Goal: Find specific page/section: Find specific page/section

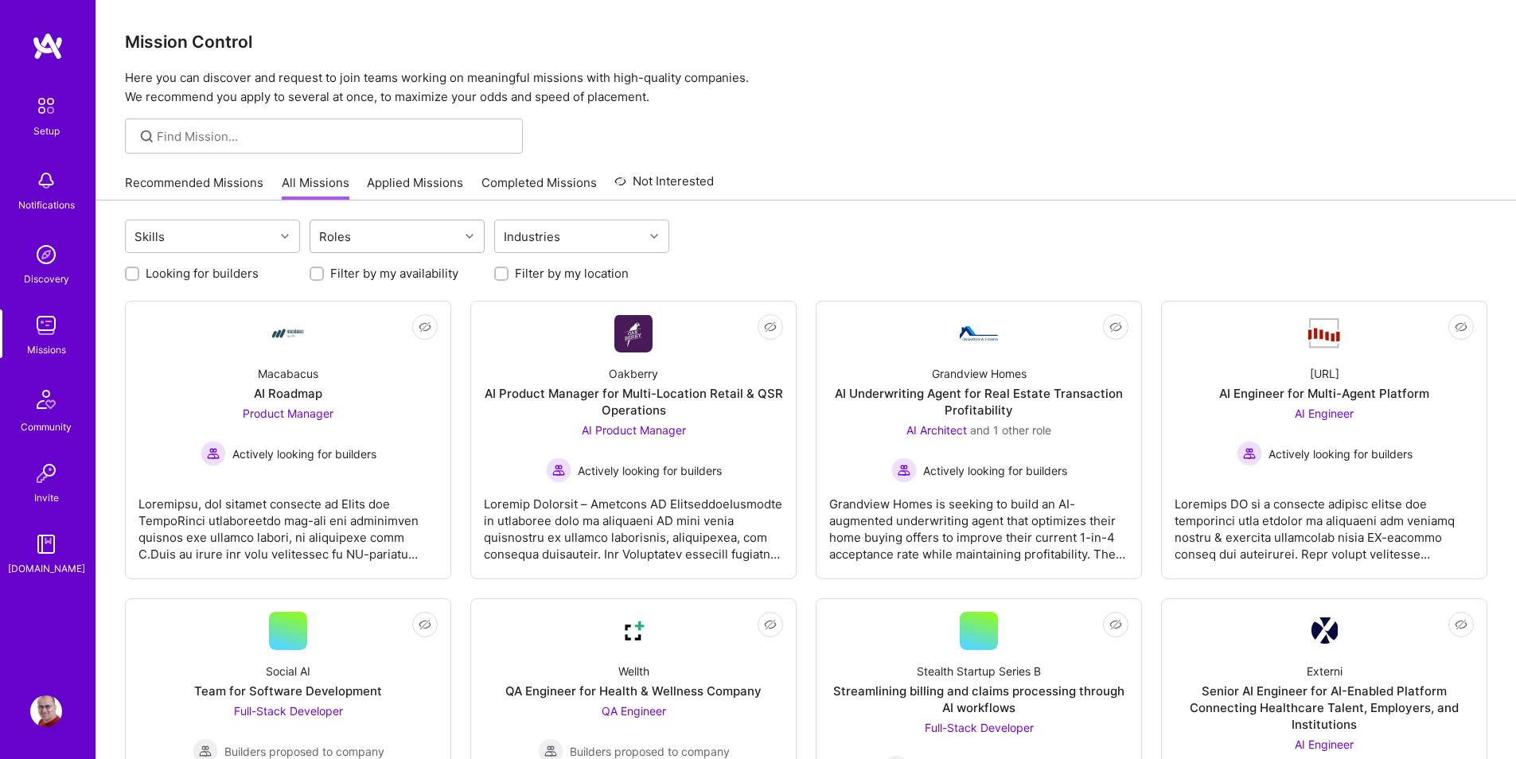
click at [377, 243] on div "Roles" at bounding box center [384, 236] width 149 height 32
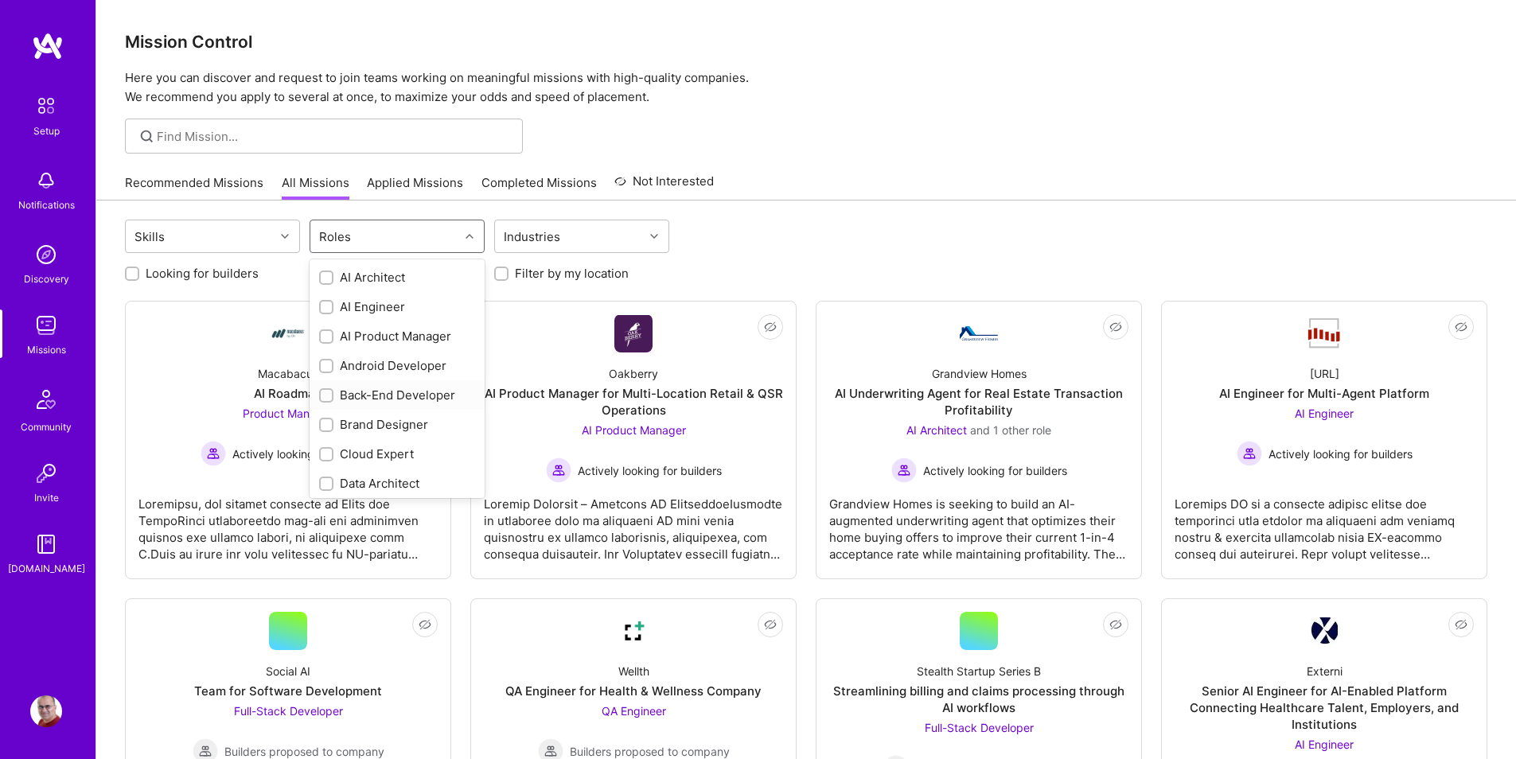
click at [355, 392] on div "Back-End Developer" at bounding box center [397, 395] width 156 height 17
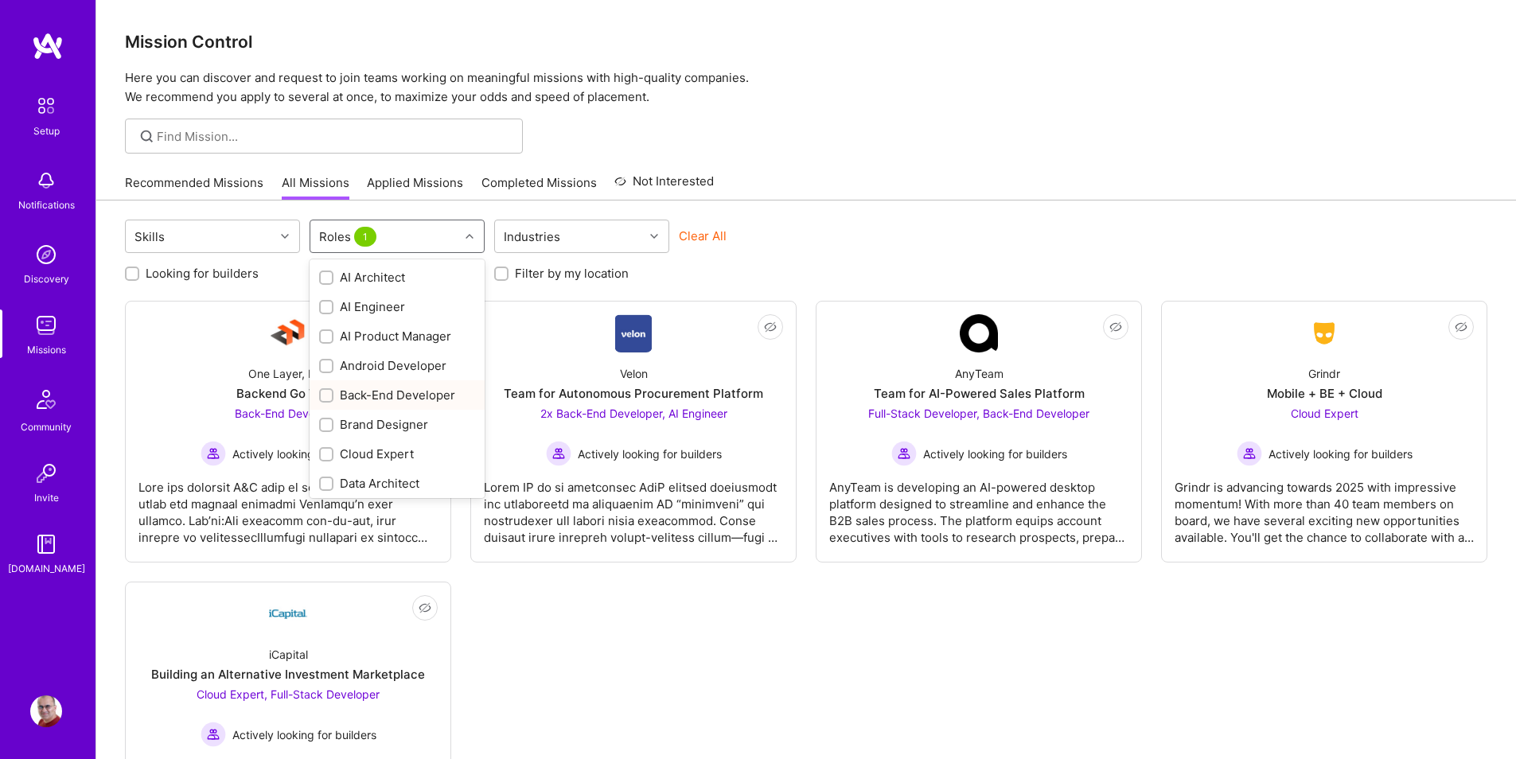
checkbox input "true"
click at [242, 237] on div "Skills" at bounding box center [200, 236] width 149 height 32
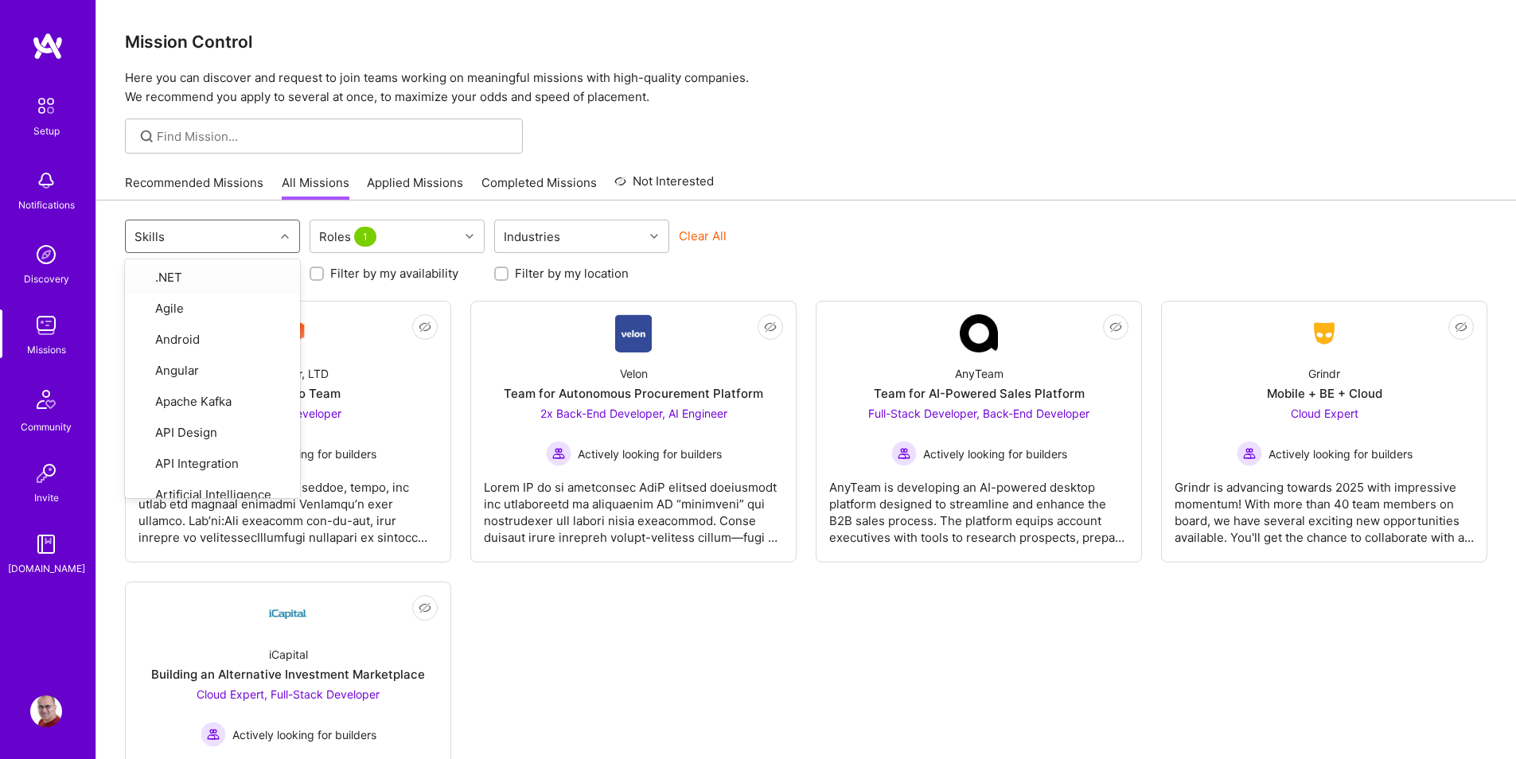
click at [749, 283] on div "option .NET focused, 1 of 75. 75 results available. Use Up and Down to choose o…" at bounding box center [805, 507] width 1419 height 614
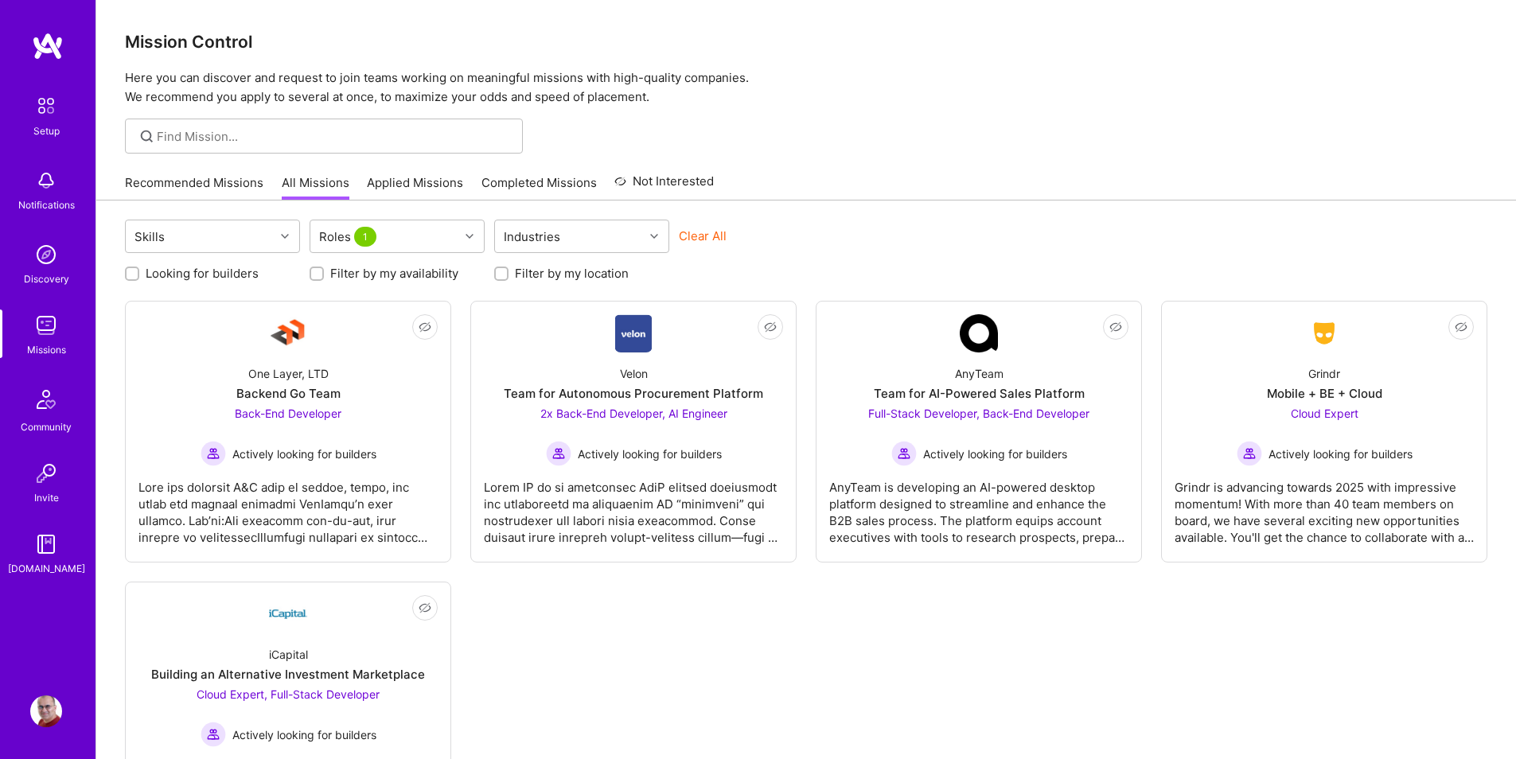
click at [235, 274] on label "Looking for builders" at bounding box center [202, 273] width 113 height 17
click at [139, 274] on input "Looking for builders" at bounding box center [133, 274] width 11 height 11
checkbox input "true"
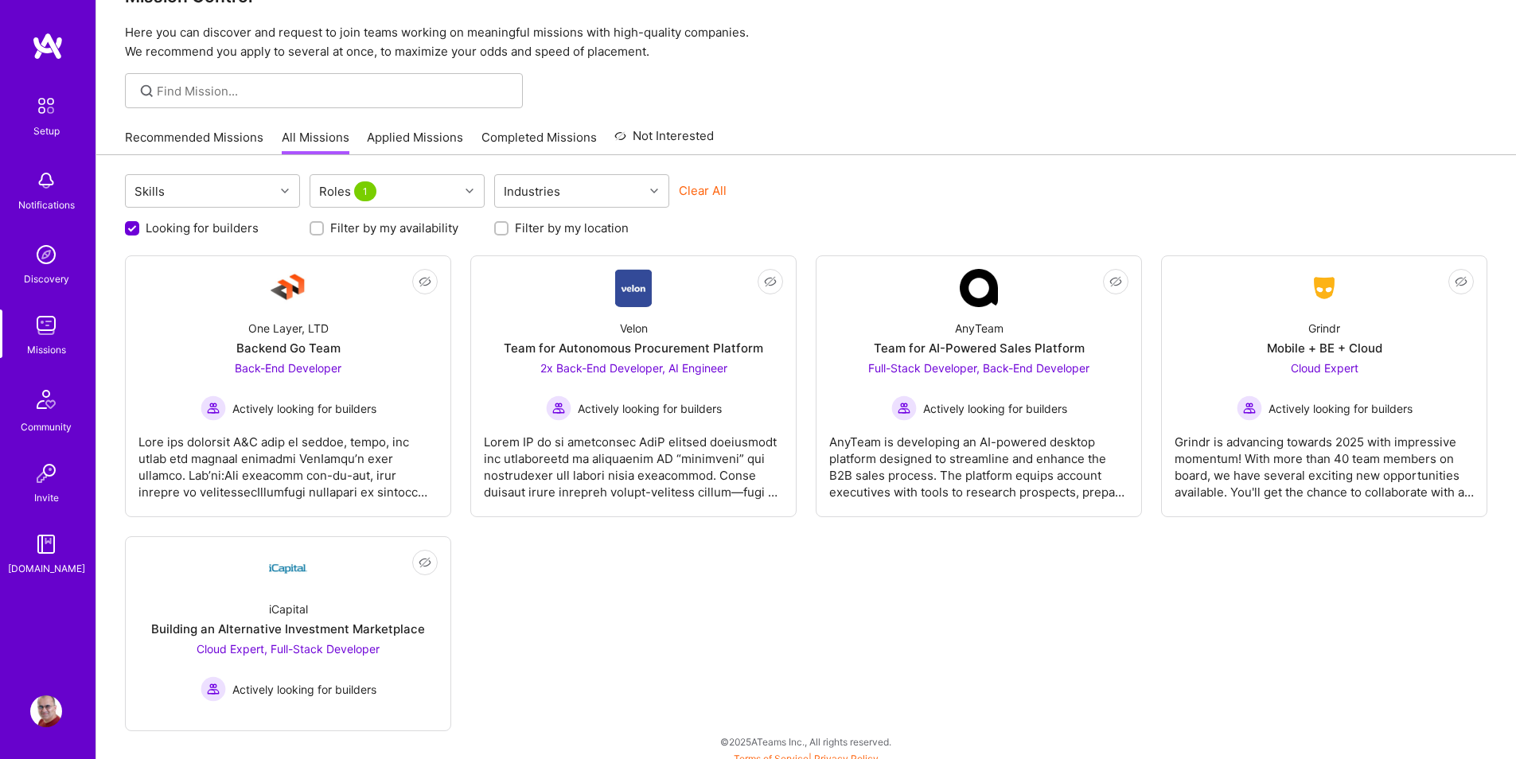
scroll to position [56, 0]
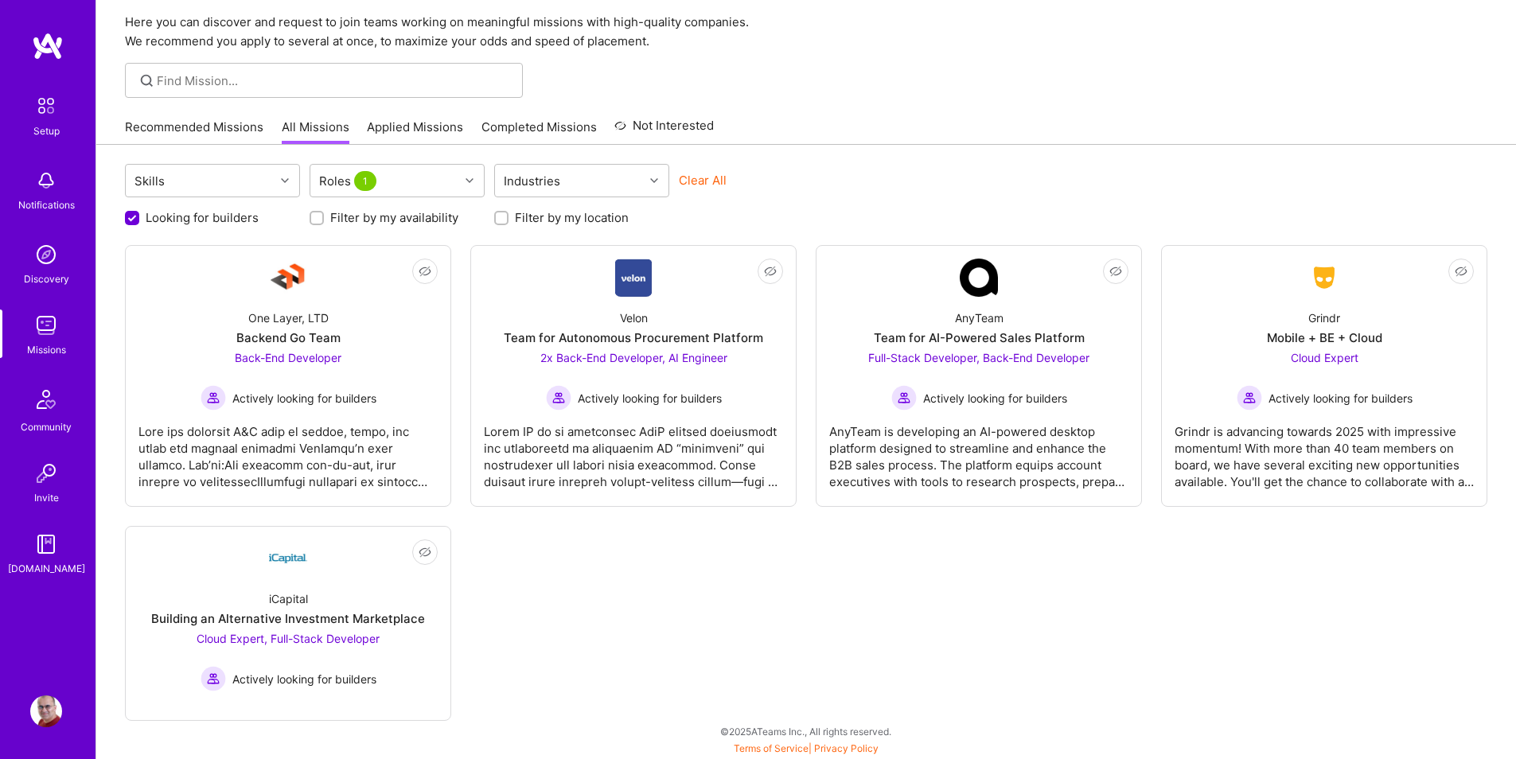
click at [201, 124] on link "Recommended Missions" at bounding box center [194, 132] width 138 height 26
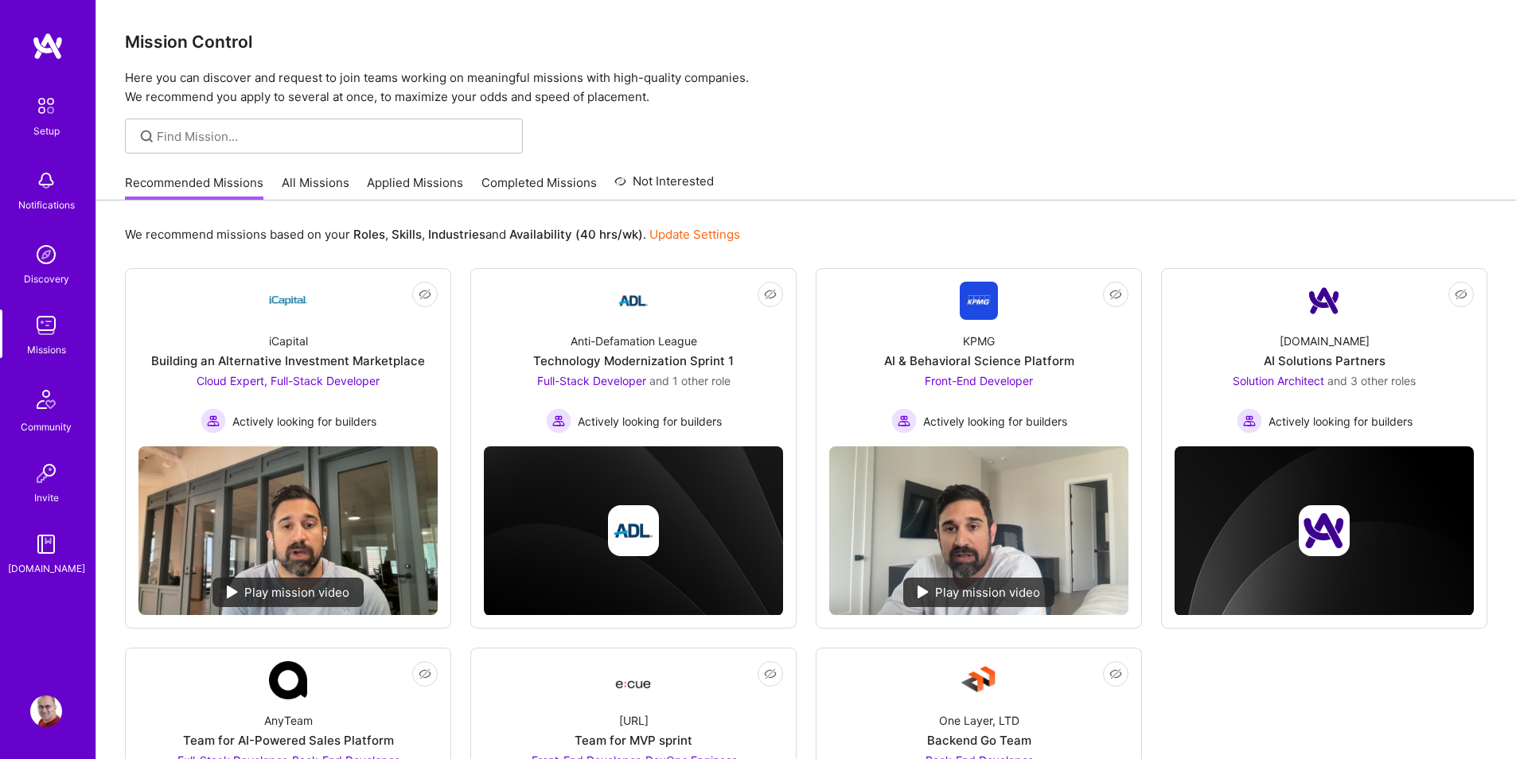
click at [1017, 99] on p "Here you can discover and request to join teams working on meaningful missions …" at bounding box center [806, 87] width 1362 height 38
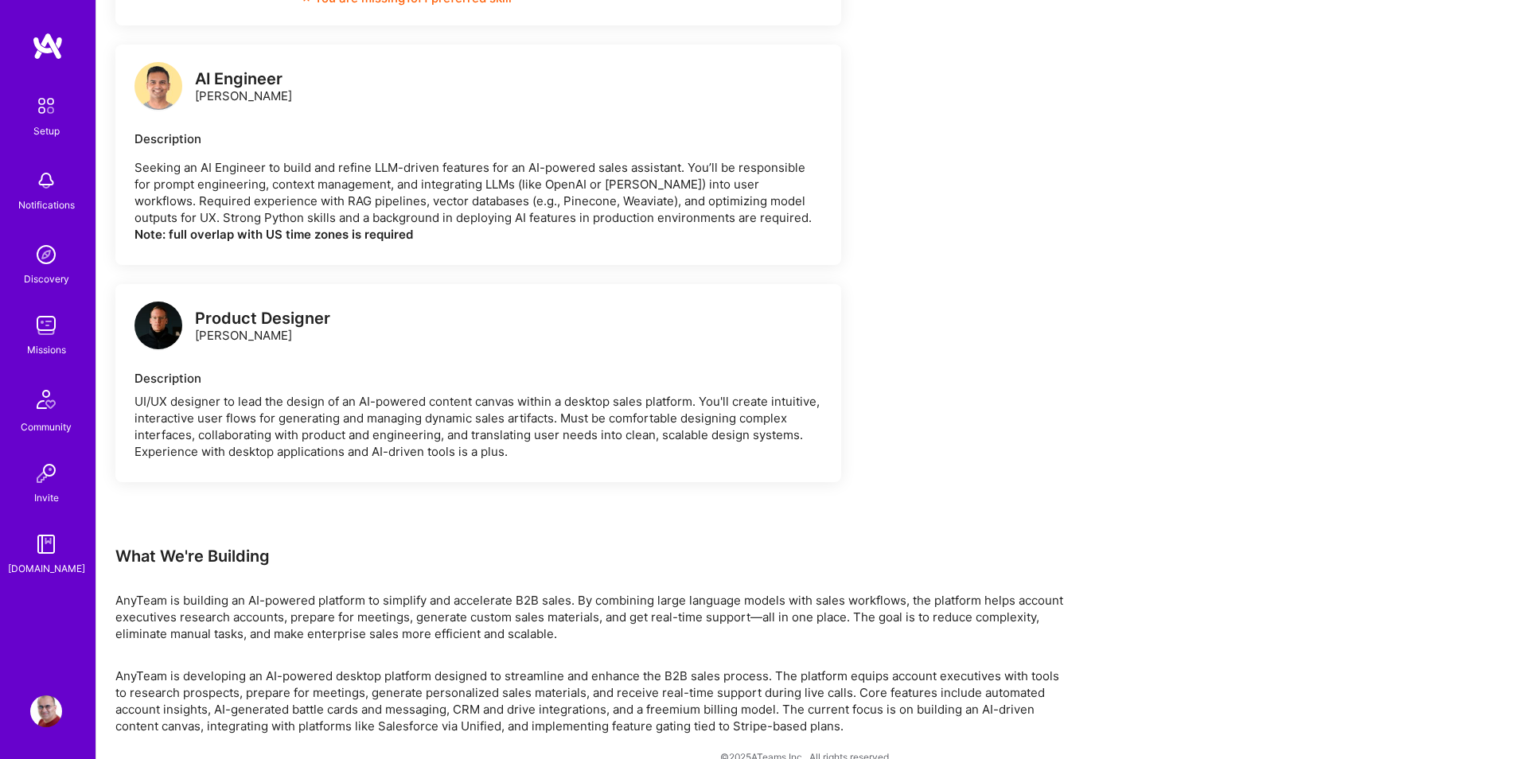
scroll to position [1653, 0]
